Goal: Task Accomplishment & Management: Manage account settings

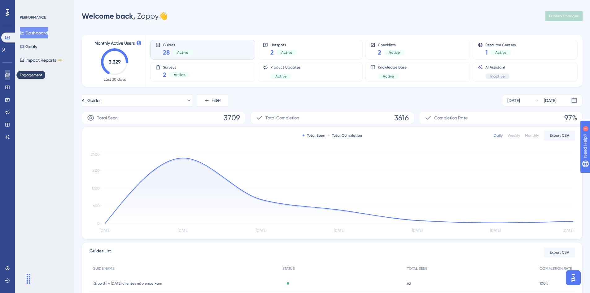
click at [7, 71] on link at bounding box center [7, 75] width 5 height 10
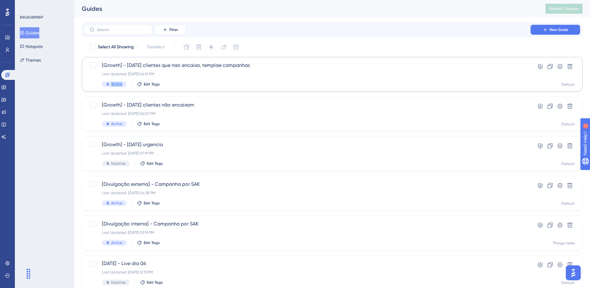
click at [219, 62] on div "[Growth] - [DATE] clientes que nao encaixa, templae campanhas Last Updated: [DA…" at bounding box center [307, 74] width 411 height 25
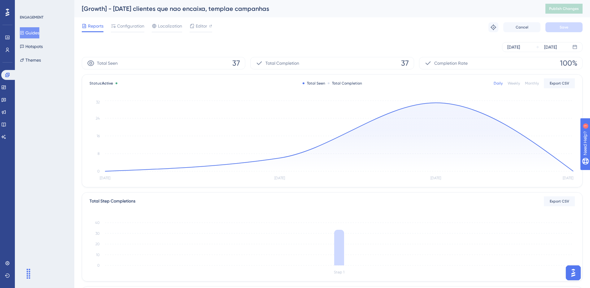
click at [188, 29] on div "Reports Configuration Localization Editor" at bounding box center [147, 27] width 130 height 10
click at [137, 25] on span "Configuration" at bounding box center [130, 25] width 27 height 7
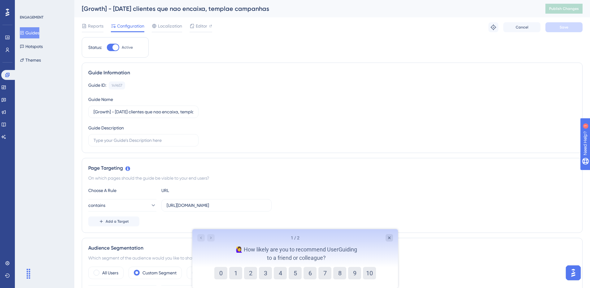
click at [116, 47] on div at bounding box center [115, 47] width 6 height 6
click at [107, 47] on input "Active" at bounding box center [107, 47] width 0 height 0
checkbox input "false"
click at [568, 28] on button "Save" at bounding box center [563, 27] width 37 height 10
click at [555, 9] on span "Publish Changes" at bounding box center [564, 8] width 30 height 5
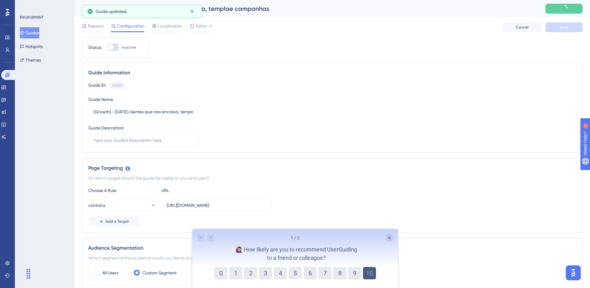
click at [367, 274] on button "10" at bounding box center [369, 273] width 13 height 12
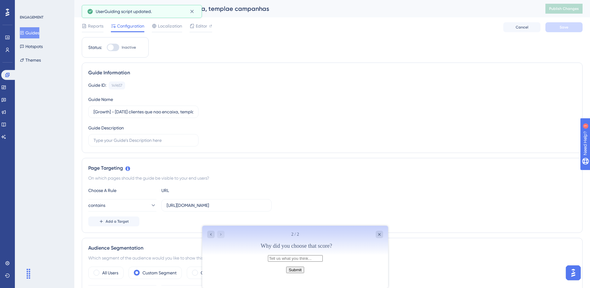
click at [291, 273] on button "Submit" at bounding box center [295, 270] width 18 height 7
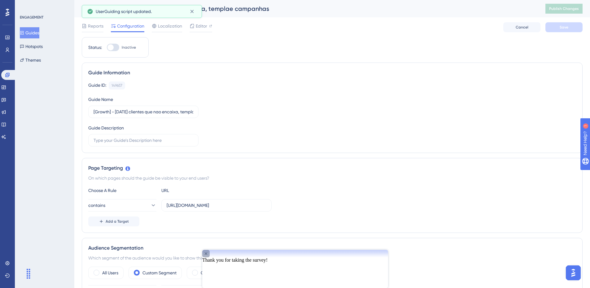
click at [208, 256] on icon "Close survey" at bounding box center [205, 253] width 5 height 5
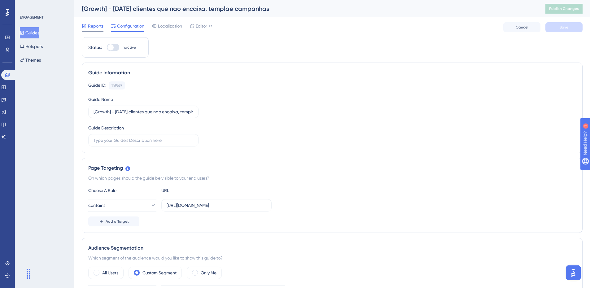
click at [93, 27] on span "Reports" at bounding box center [95, 25] width 15 height 7
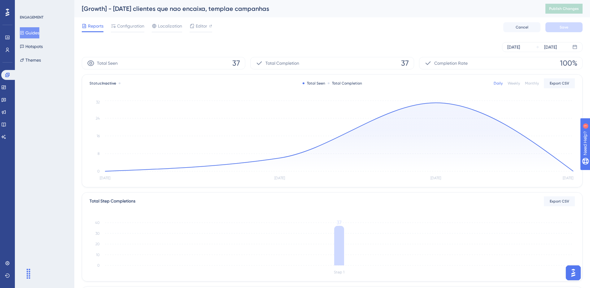
click at [42, 40] on div "Guides Hotspots Themes" at bounding box center [45, 46] width 50 height 38
click at [32, 34] on button "Guides" at bounding box center [30, 32] width 20 height 11
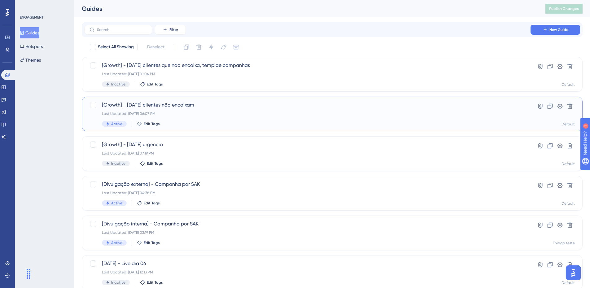
click at [160, 105] on span "[Growth] - [DATE] clientes não encaixam" at bounding box center [307, 104] width 411 height 7
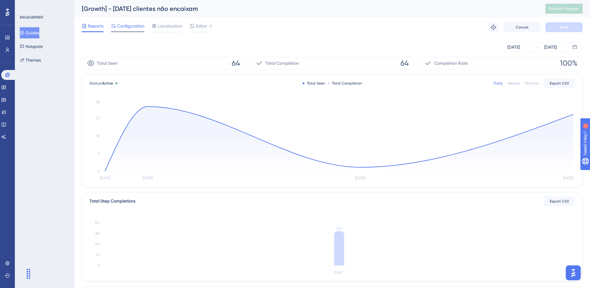
click at [126, 27] on span "Configuration" at bounding box center [130, 25] width 27 height 7
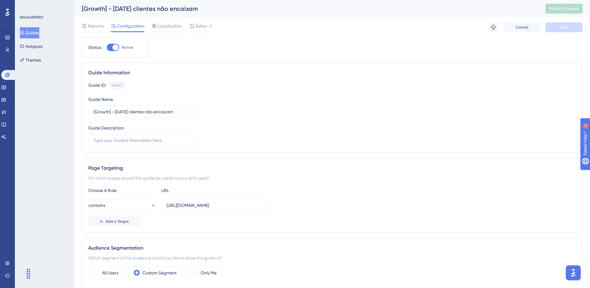
click at [111, 51] on div at bounding box center [113, 47] width 12 height 7
click at [107, 48] on input "Active" at bounding box center [107, 47] width 0 height 0
checkbox input "false"
click at [559, 31] on button "Save" at bounding box center [563, 27] width 37 height 10
click at [573, 10] on button "Publish Changes" at bounding box center [563, 9] width 37 height 10
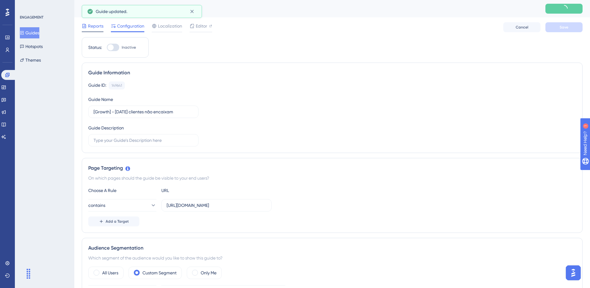
click at [93, 25] on span "Reports" at bounding box center [95, 25] width 15 height 7
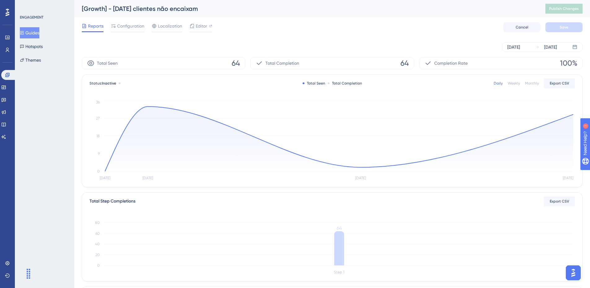
click at [36, 28] on button "Guides" at bounding box center [30, 32] width 20 height 11
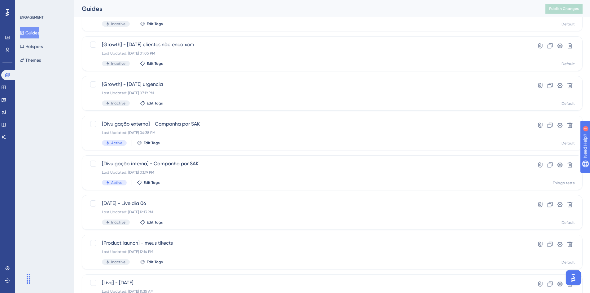
scroll to position [62, 0]
click at [217, 125] on span "[Divulgação externa] - Campanha por SAK" at bounding box center [307, 122] width 411 height 7
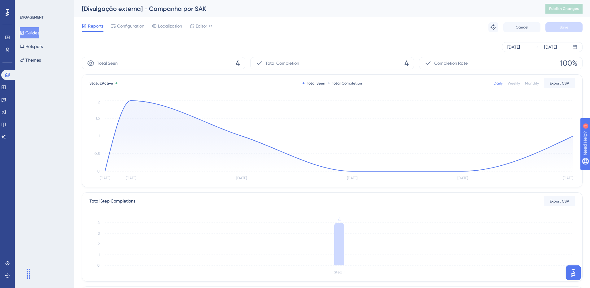
click at [33, 32] on button "Guides" at bounding box center [30, 32] width 20 height 11
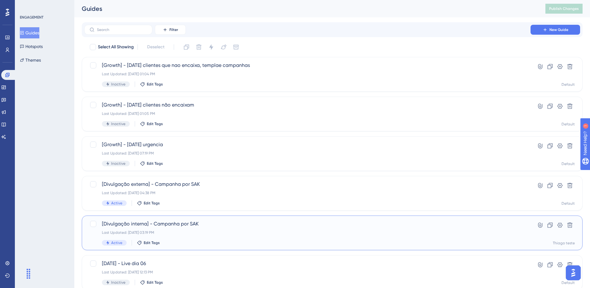
click at [184, 221] on span "[Divulgação interna] - Campanha por SAK" at bounding box center [307, 223] width 411 height 7
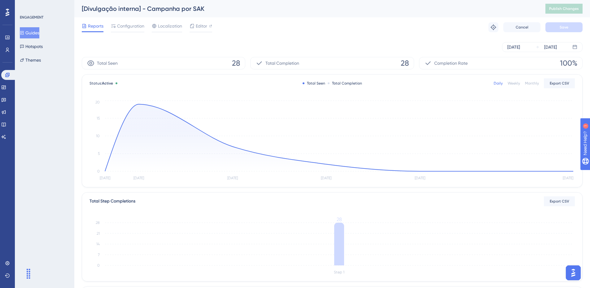
click at [30, 34] on button "Guides" at bounding box center [30, 32] width 20 height 11
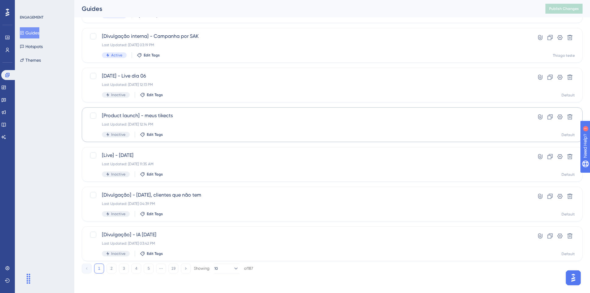
scroll to position [188, 0]
click at [234, 268] on icon at bounding box center [235, 268] width 3 height 2
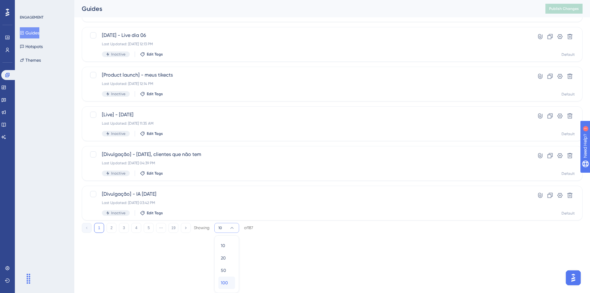
click at [228, 280] on div "100 100" at bounding box center [227, 282] width 12 height 12
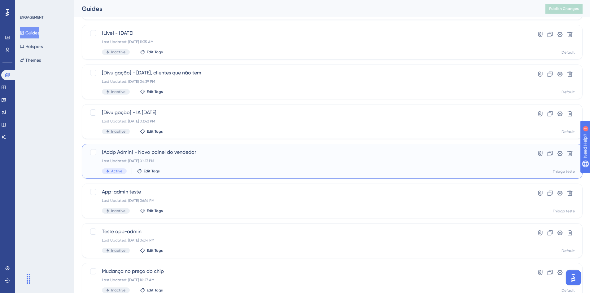
click at [213, 167] on div "[Addp Admin] - Novo painel do vendedor Last Updated: [DATE] 01:23 PM Active Edi…" at bounding box center [307, 160] width 411 height 25
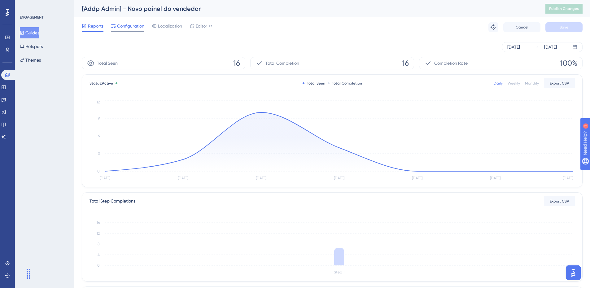
click at [127, 26] on span "Configuration" at bounding box center [130, 25] width 27 height 7
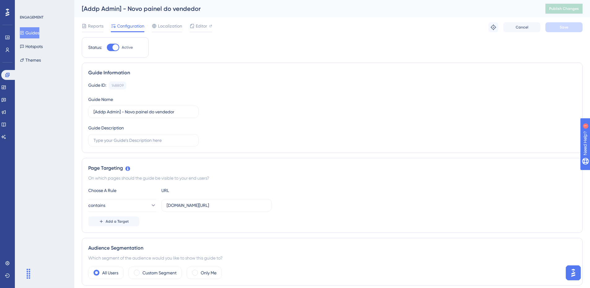
click at [112, 48] on div at bounding box center [113, 47] width 12 height 7
click at [107, 48] on input "Active" at bounding box center [107, 47] width 0 height 0
checkbox input "false"
click at [95, 20] on div "Reports Configuration Localization Editor Cancel Save" at bounding box center [332, 27] width 501 height 20
click at [96, 26] on span "Reports" at bounding box center [95, 25] width 15 height 7
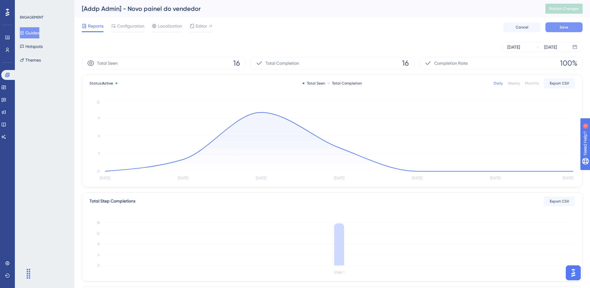
click at [557, 24] on button "Save" at bounding box center [563, 27] width 37 height 10
click at [570, 9] on span "Publish Changes" at bounding box center [564, 8] width 30 height 5
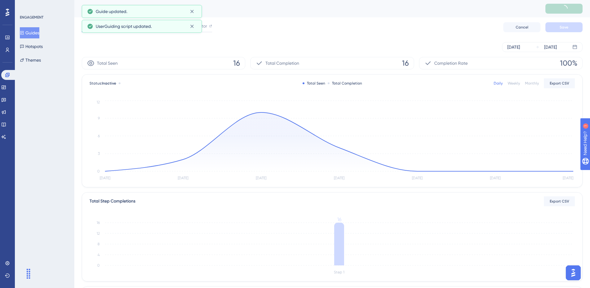
click at [23, 36] on button "Guides" at bounding box center [30, 32] width 20 height 11
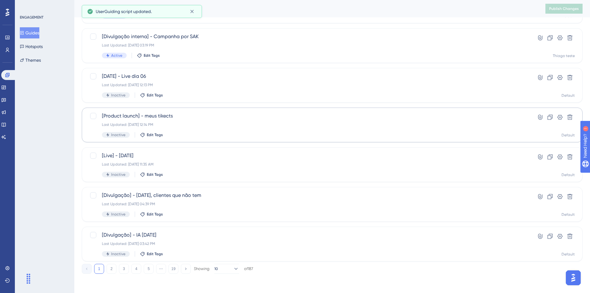
scroll to position [188, 0]
click at [224, 269] on button "10" at bounding box center [226, 268] width 25 height 10
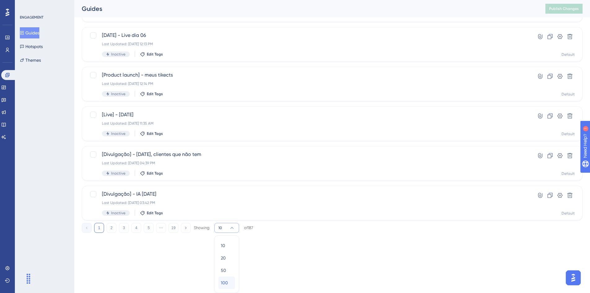
click at [229, 284] on div "100 100" at bounding box center [227, 282] width 12 height 12
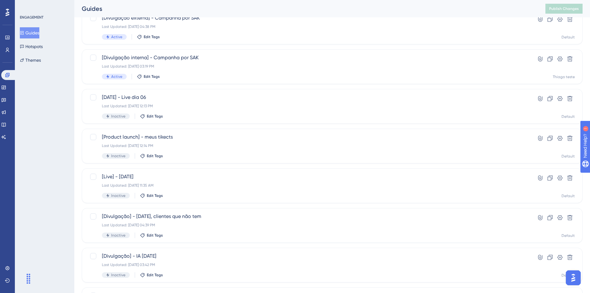
scroll to position [42, 0]
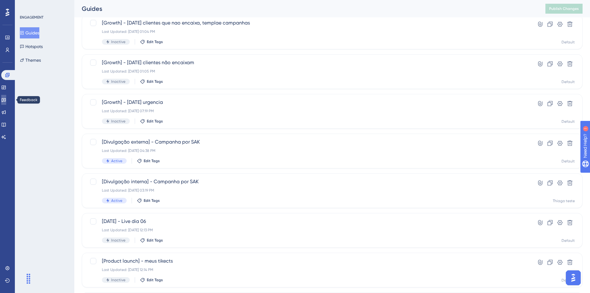
click at [6, 100] on icon at bounding box center [4, 100] width 4 height 4
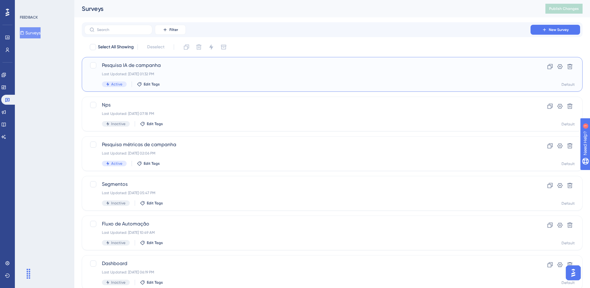
click at [248, 72] on div "Last Updated: [DATE] 01:32 PM" at bounding box center [307, 74] width 411 height 5
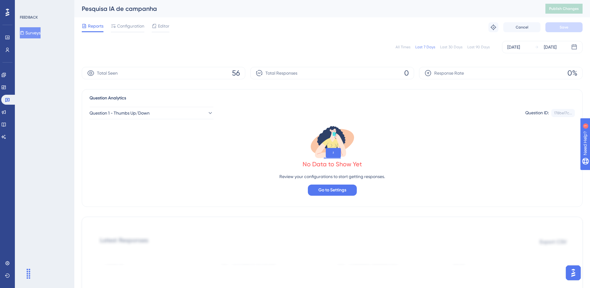
click at [400, 47] on div "All Times" at bounding box center [403, 47] width 15 height 5
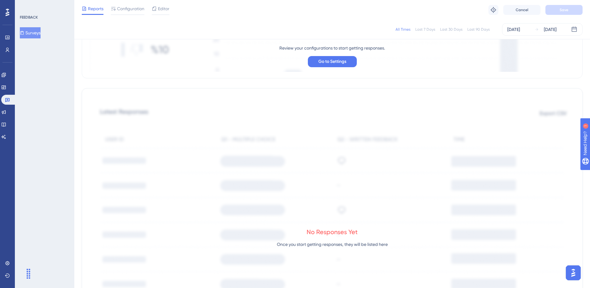
scroll to position [62, 0]
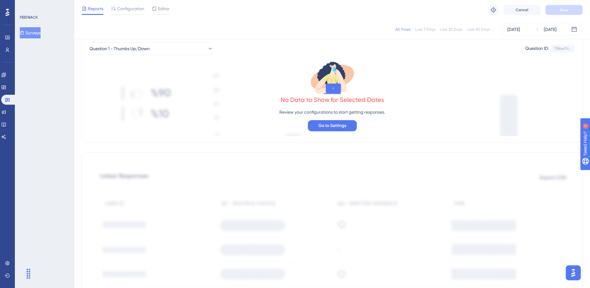
click at [28, 38] on button "Surveys" at bounding box center [30, 32] width 21 height 11
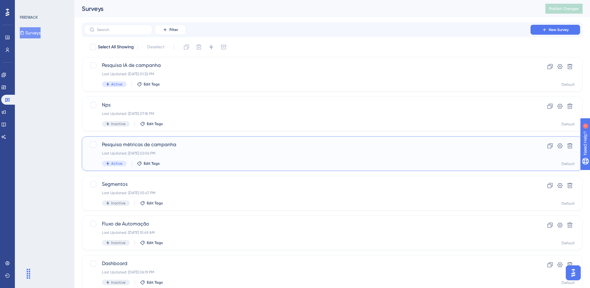
click at [231, 147] on span "Pesquisa métricas de campanha" at bounding box center [307, 144] width 411 height 7
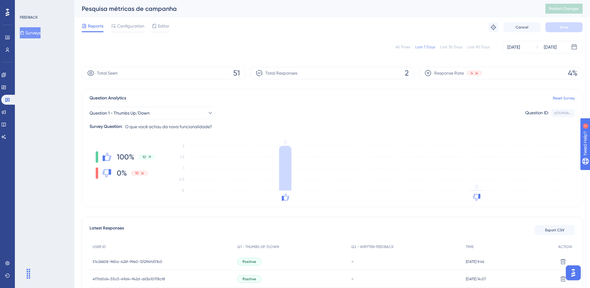
click at [33, 30] on button "Surveys" at bounding box center [30, 32] width 21 height 11
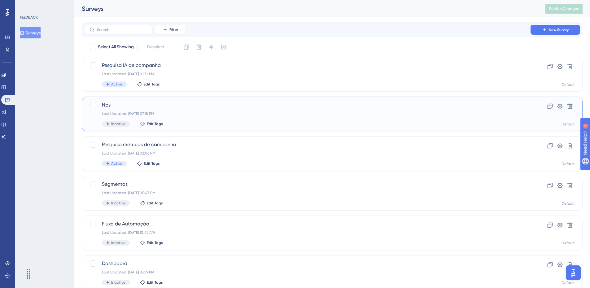
click at [195, 115] on div "Last Updated: [DATE] 07:18 PM" at bounding box center [307, 113] width 411 height 5
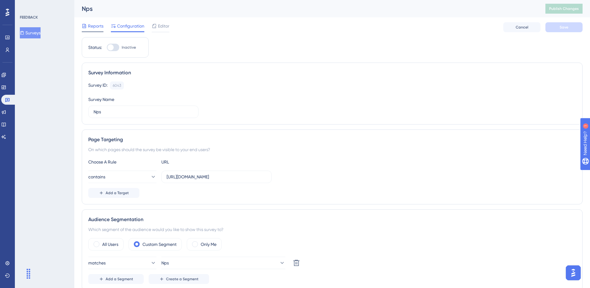
click at [98, 25] on span "Reports" at bounding box center [95, 25] width 15 height 7
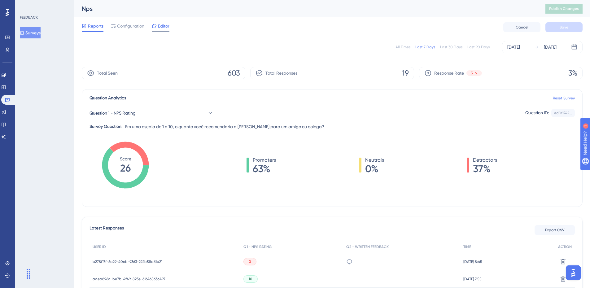
click at [153, 25] on icon at bounding box center [154, 26] width 5 height 5
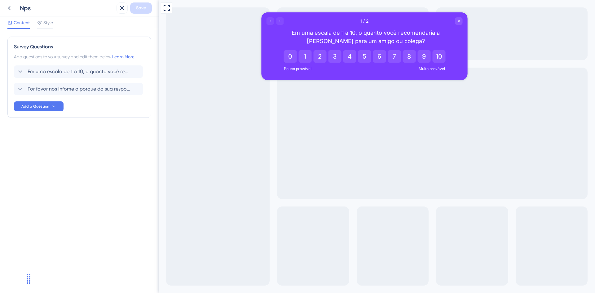
click at [7, 5] on icon at bounding box center [9, 7] width 7 height 7
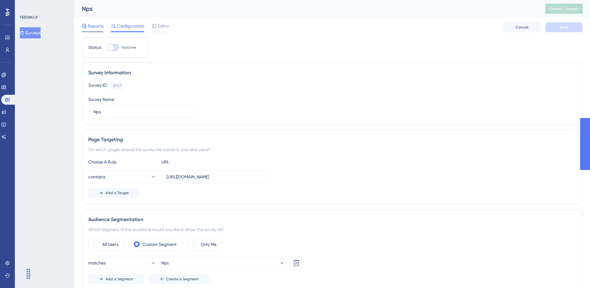
click at [92, 26] on span "Reports" at bounding box center [95, 25] width 15 height 7
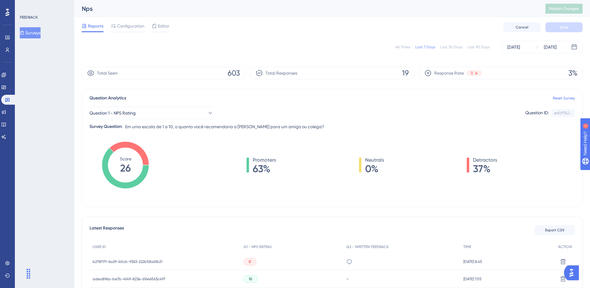
click at [402, 42] on div "All Times Last 7 Days Last 30 Days Last 90 Days [DATE] [DATE]" at bounding box center [332, 47] width 501 height 12
click at [398, 47] on div "All Times" at bounding box center [403, 47] width 15 height 5
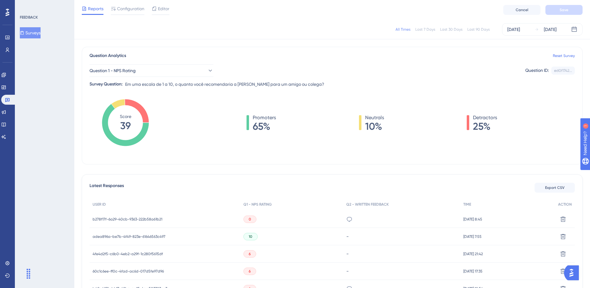
scroll to position [93, 0]
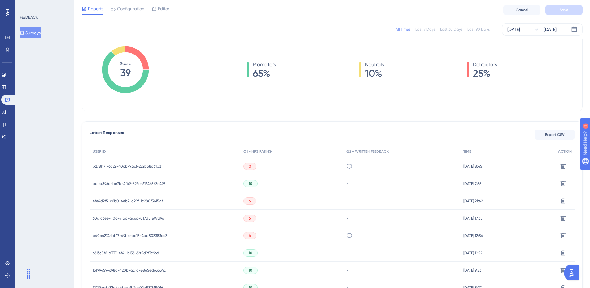
click at [343, 166] on div "há plataformas mais baratas que fazem o mesmo" at bounding box center [401, 166] width 117 height 17
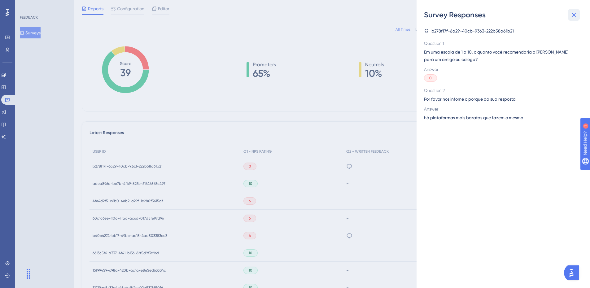
click at [575, 16] on icon at bounding box center [574, 15] width 4 height 4
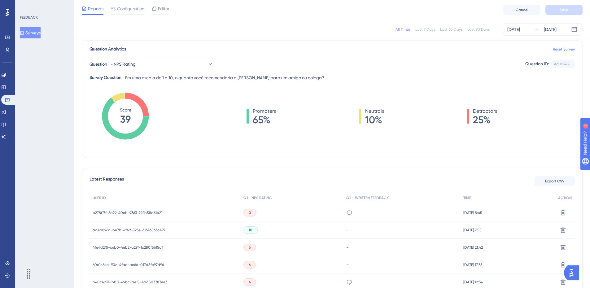
scroll to position [0, 0]
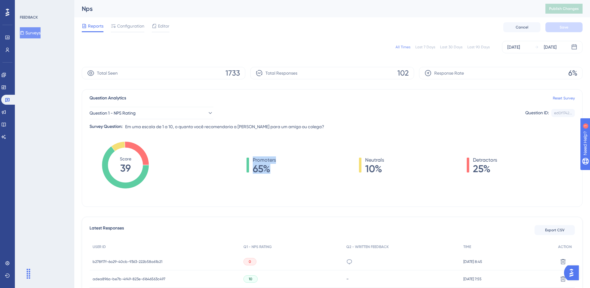
drag, startPoint x: 271, startPoint y: 169, endPoint x: 290, endPoint y: 169, distance: 19.5
click at [290, 169] on div "Promoters 65% Neutrals 10% Detractors 25%" at bounding box center [372, 164] width 406 height 17
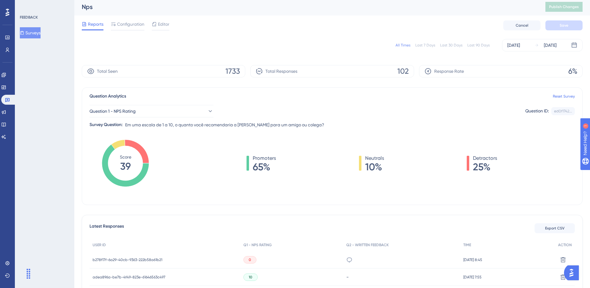
scroll to position [124, 0]
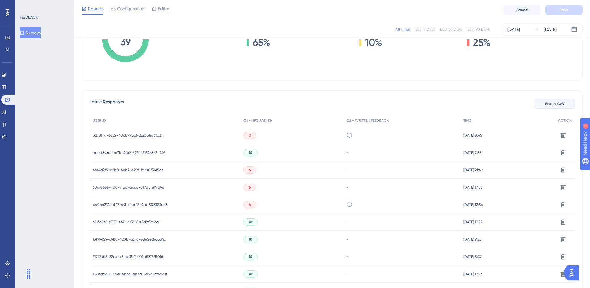
click at [562, 104] on span "Export CSV" at bounding box center [555, 103] width 20 height 5
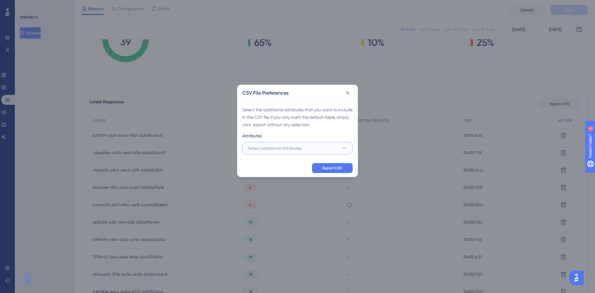
drag, startPoint x: 299, startPoint y: 147, endPoint x: 293, endPoint y: 148, distance: 5.9
click at [296, 147] on span "Select additional attributes" at bounding box center [275, 147] width 54 height 7
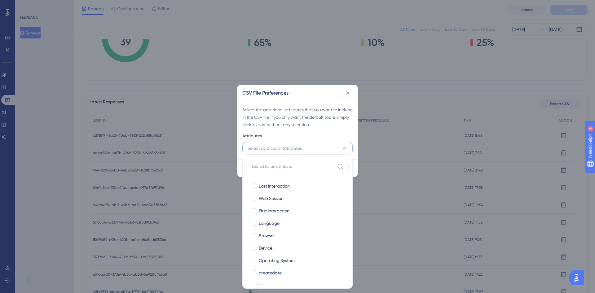
click at [278, 168] on input at bounding box center [293, 166] width 83 height 5
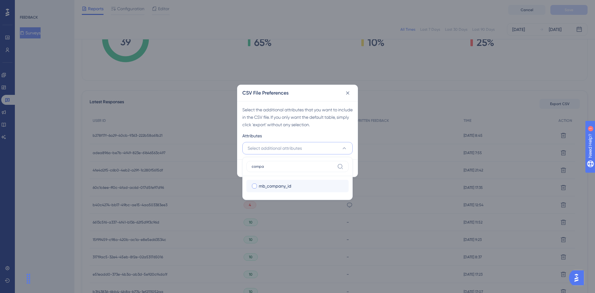
type input "compa"
click at [284, 181] on label "mb_company_id mb_company_id" at bounding box center [297, 186] width 102 height 12
click at [255, 186] on input "mb_company_id" at bounding box center [254, 186] width 0 height 0
checkbox input "false"
drag, startPoint x: 316, startPoint y: 130, endPoint x: 314, endPoint y: 137, distance: 6.5
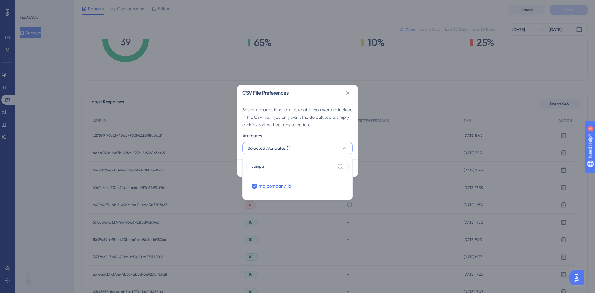
click at [315, 130] on div "Select the additional attributes that you want to include in the CSV file. If y…" at bounding box center [297, 130] width 120 height 58
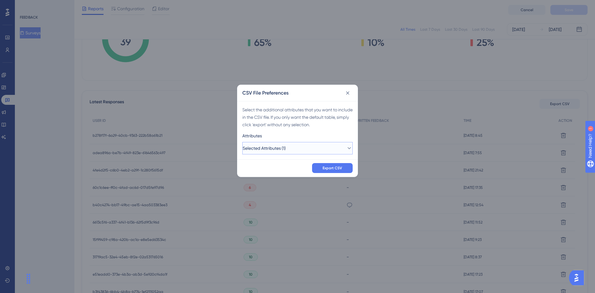
click at [311, 145] on button "Selected Attributes (1)" at bounding box center [297, 148] width 110 height 12
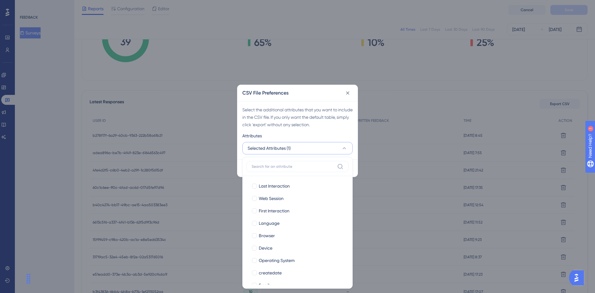
click at [333, 129] on div "Select the additional attributes that you want to include in the CSV file. If y…" at bounding box center [297, 130] width 120 height 58
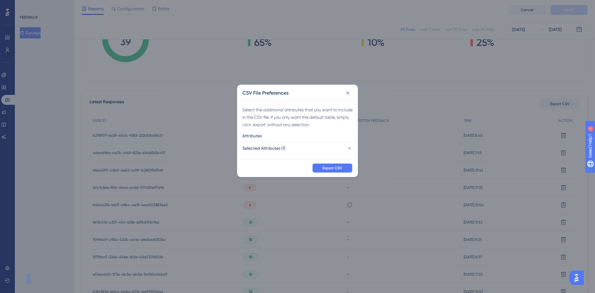
click at [342, 166] on span "Export CSV" at bounding box center [332, 167] width 20 height 5
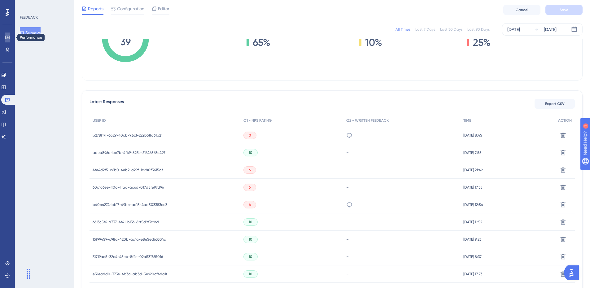
click at [5, 38] on icon at bounding box center [7, 37] width 5 height 5
